Goal: Find specific page/section: Find specific page/section

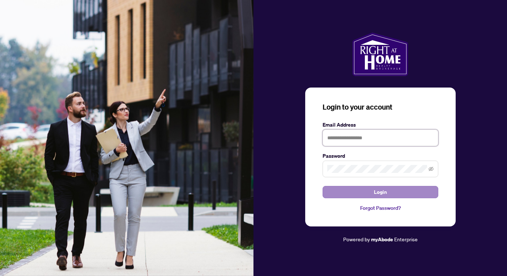
type input "**********"
click at [367, 195] on button "Login" at bounding box center [381, 192] width 116 height 12
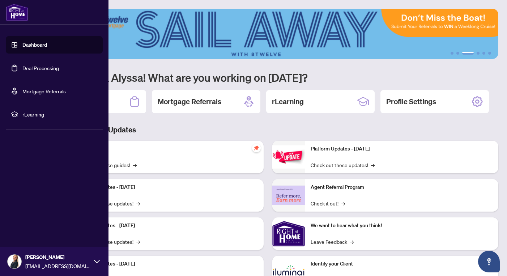
click at [47, 68] on link "Deal Processing" at bounding box center [40, 68] width 37 height 7
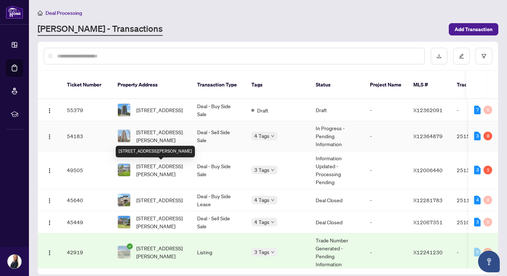
click at [171, 136] on span "[STREET_ADDRESS][PERSON_NAME]" at bounding box center [160, 136] width 49 height 16
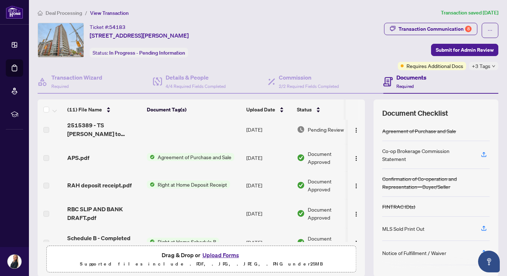
scroll to position [65, 0]
click at [97, 156] on div "APS.pdf" at bounding box center [104, 157] width 74 height 9
click at [201, 154] on span "Agreement of Purchase and Sale" at bounding box center [195, 157] width 80 height 8
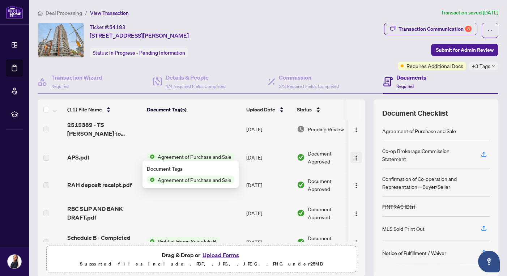
click at [355, 156] on img "button" at bounding box center [356, 158] width 6 height 6
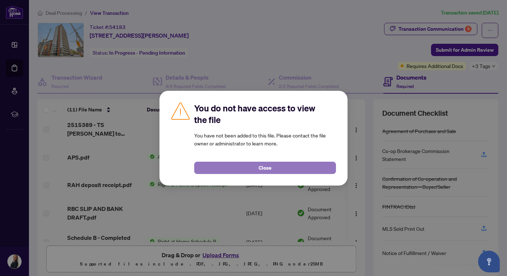
click at [240, 168] on button "Close" at bounding box center [265, 168] width 142 height 12
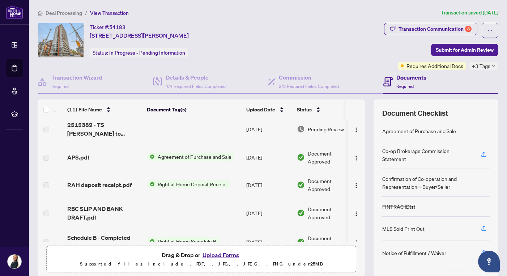
scroll to position [0, 0]
